Goal: Book appointment/travel/reservation

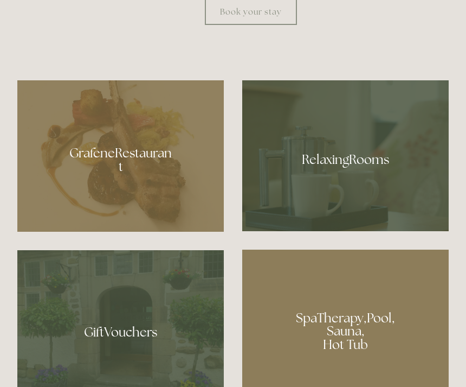
scroll to position [606, 0]
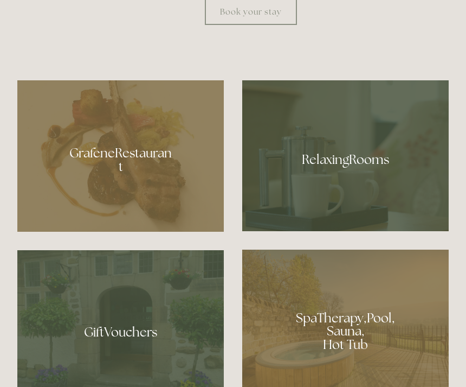
click at [392, 207] on div at bounding box center [345, 155] width 207 height 151
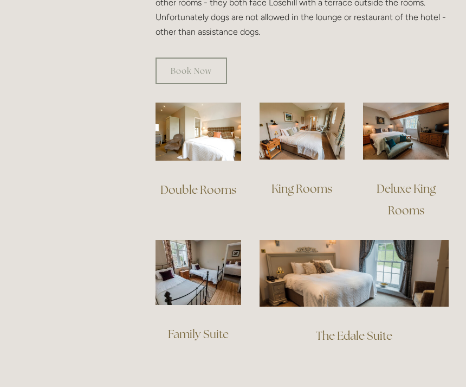
scroll to position [744, 0]
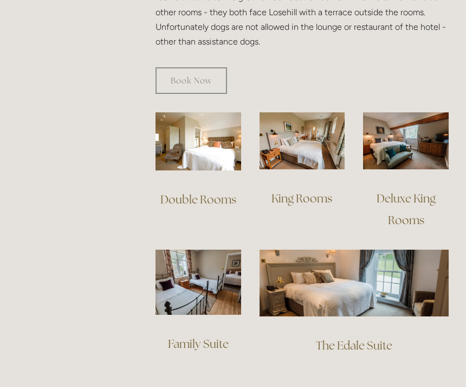
click at [313, 124] on img at bounding box center [303, 140] width 86 height 57
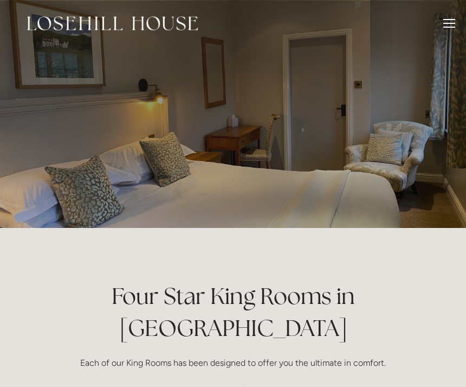
click at [455, 21] on div at bounding box center [450, 25] width 12 height 12
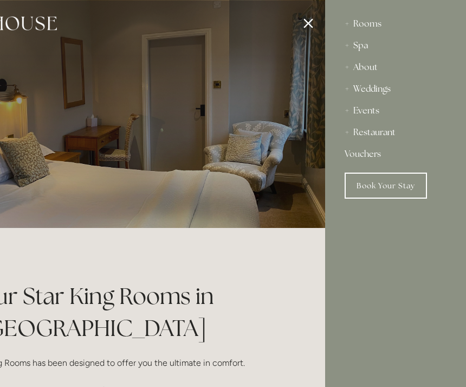
click at [370, 25] on div "Rooms" at bounding box center [396, 24] width 102 height 22
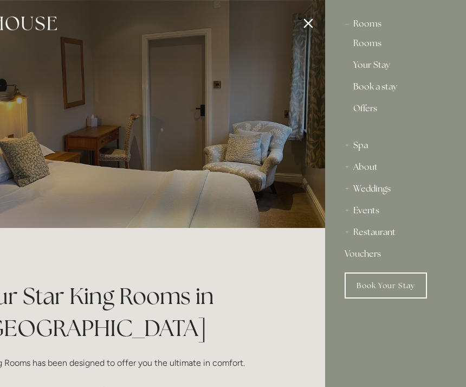
click at [373, 23] on div "Rooms" at bounding box center [396, 24] width 102 height 22
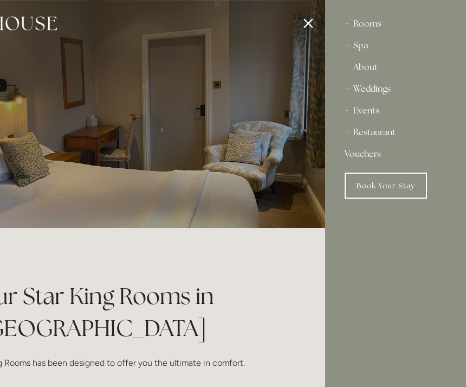
click at [388, 187] on link "Book Your Stay" at bounding box center [386, 185] width 82 height 26
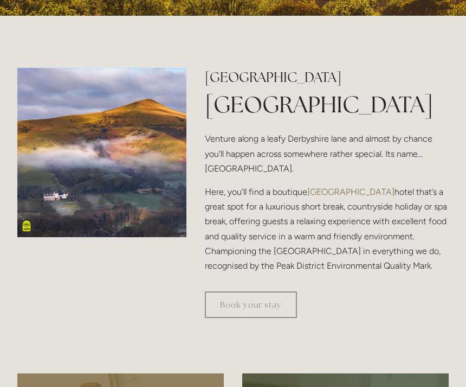
scroll to position [225, 0]
